Goal: Navigation & Orientation: Find specific page/section

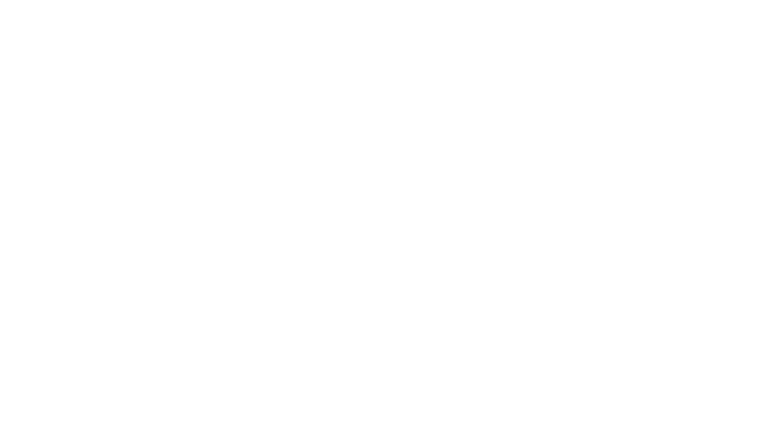
select select "*"
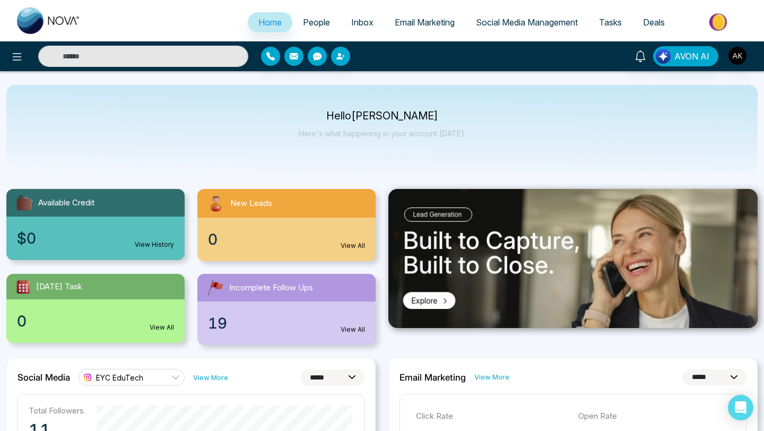
click at [306, 19] on span "People" at bounding box center [316, 22] width 27 height 11
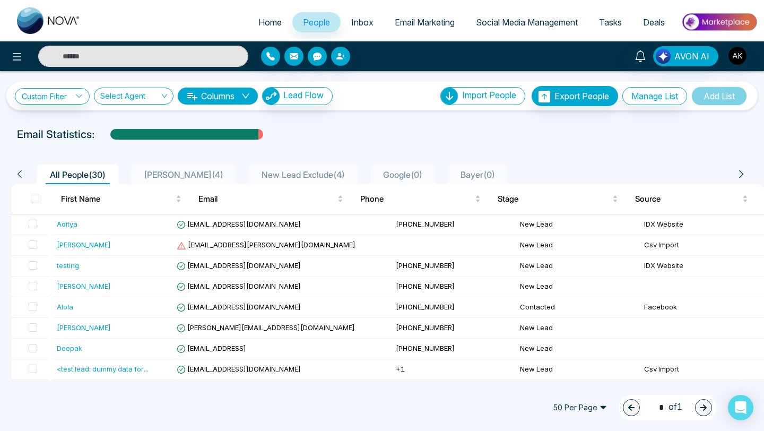
click at [361, 22] on span "Inbox" at bounding box center [362, 22] width 22 height 11
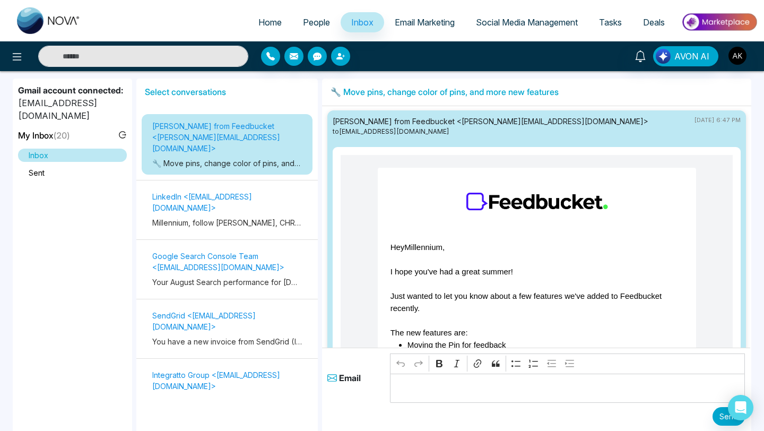
click at [309, 20] on span "People" at bounding box center [316, 22] width 27 height 11
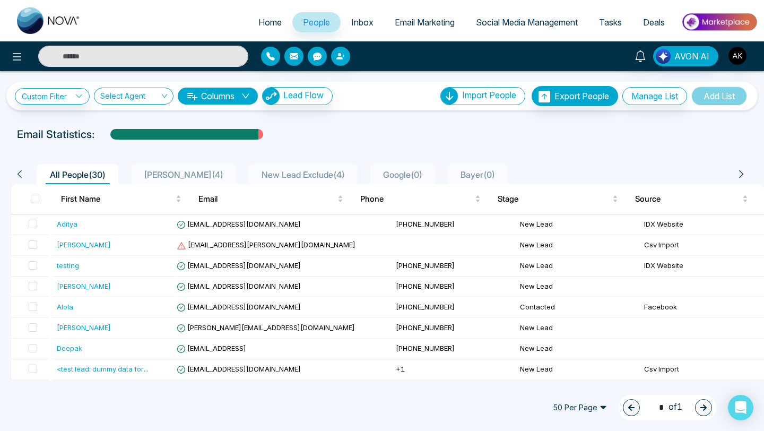
click at [605, 18] on span "Tasks" at bounding box center [610, 22] width 23 height 11
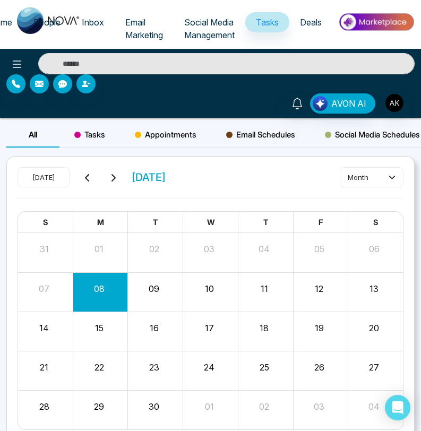
click at [194, 29] on link "Social Media Management" at bounding box center [209, 28] width 72 height 33
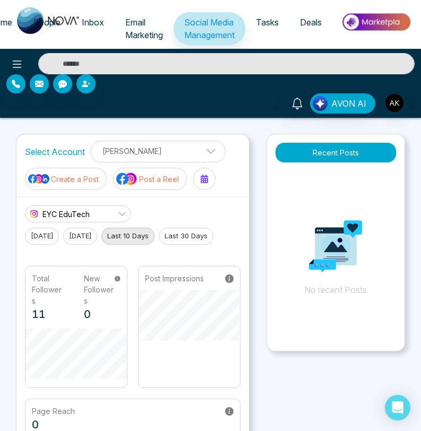
click at [142, 25] on link "Email Marketing" at bounding box center [144, 28] width 59 height 33
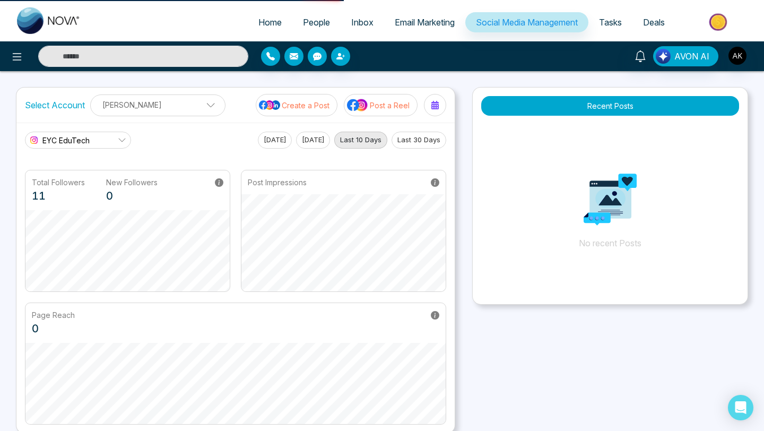
click at [420, 18] on span "Tasks" at bounding box center [610, 22] width 23 height 11
click at [420, 19] on span "Email Marketing" at bounding box center [425, 22] width 60 height 11
